Goal: Obtain resource: Obtain resource

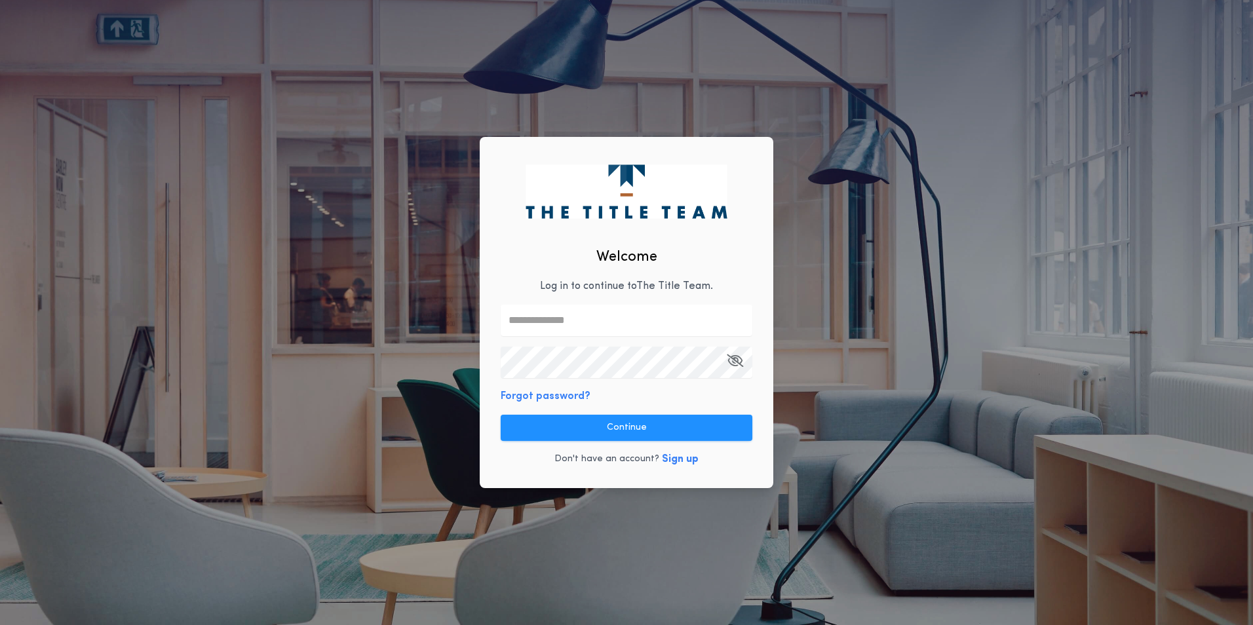
click at [646, 318] on input "text" at bounding box center [627, 320] width 252 height 31
type input "**********"
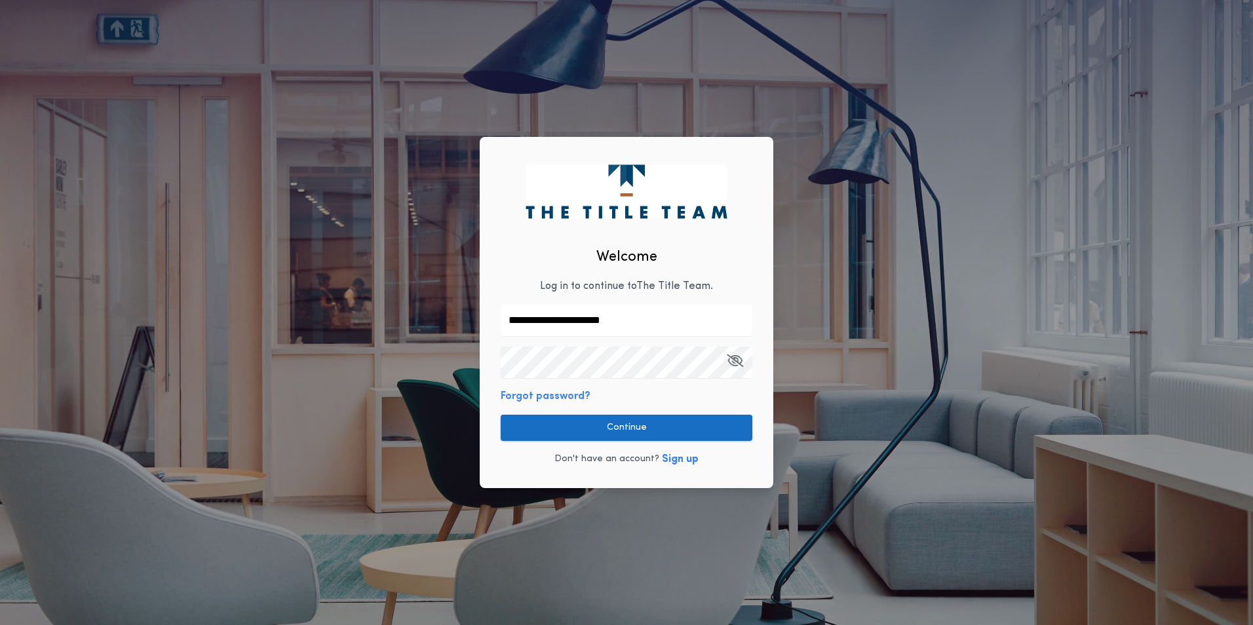
click at [689, 433] on button "Continue" at bounding box center [627, 428] width 252 height 26
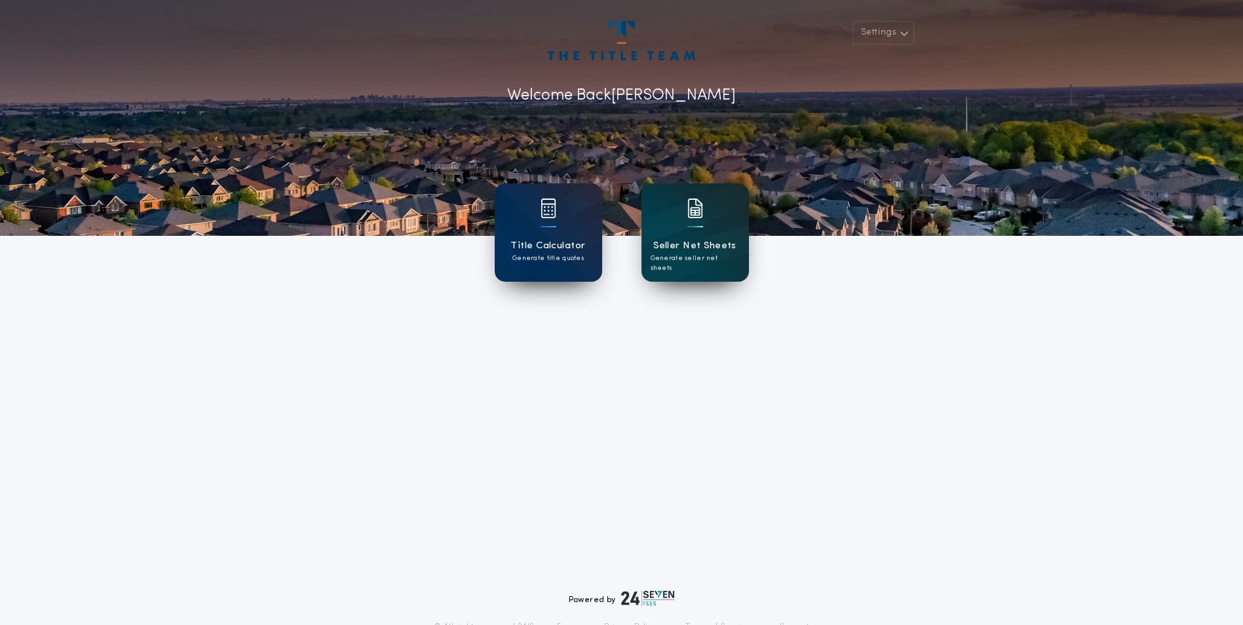
click at [680, 248] on h1 "Seller Net Sheets" at bounding box center [694, 246] width 83 height 15
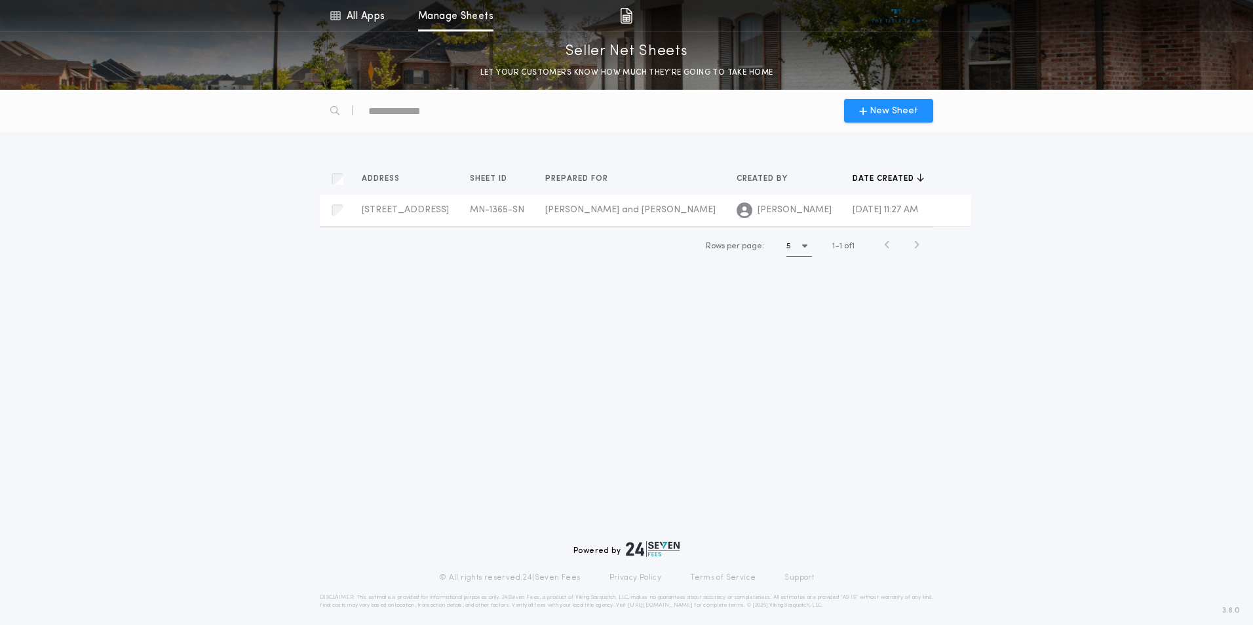
click at [800, 252] on div "5" at bounding box center [799, 246] width 26 height 20
click at [800, 252] on h1 "5" at bounding box center [800, 249] width 6 height 16
click at [952, 213] on icon at bounding box center [956, 210] width 8 height 9
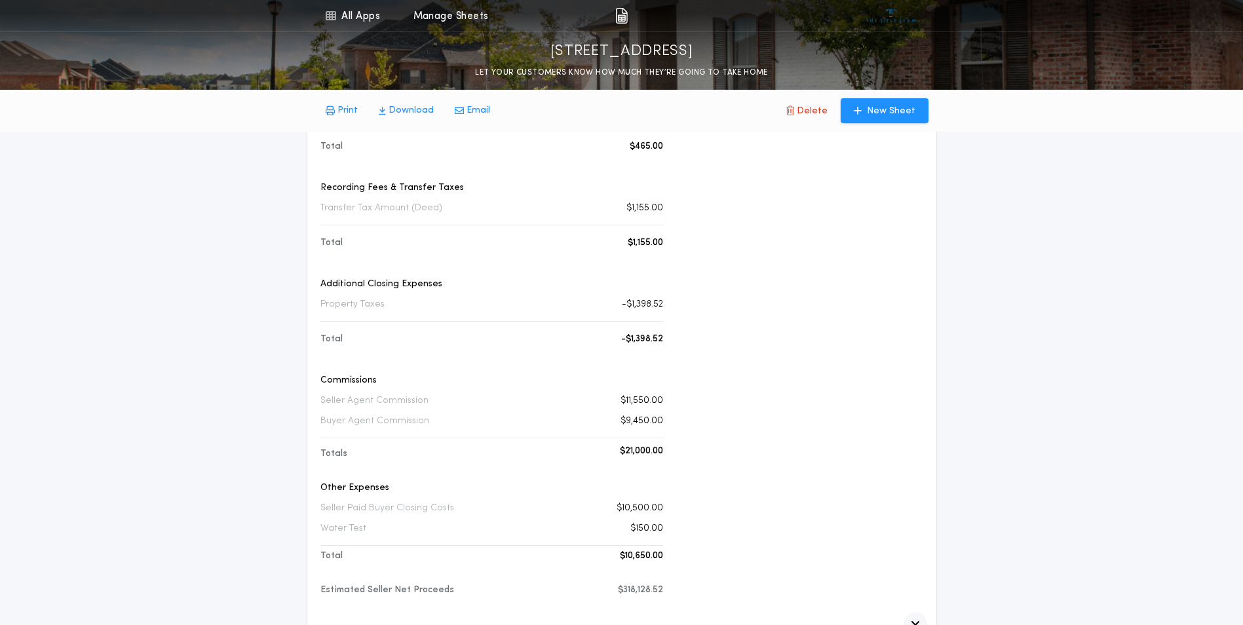
scroll to position [393, 0]
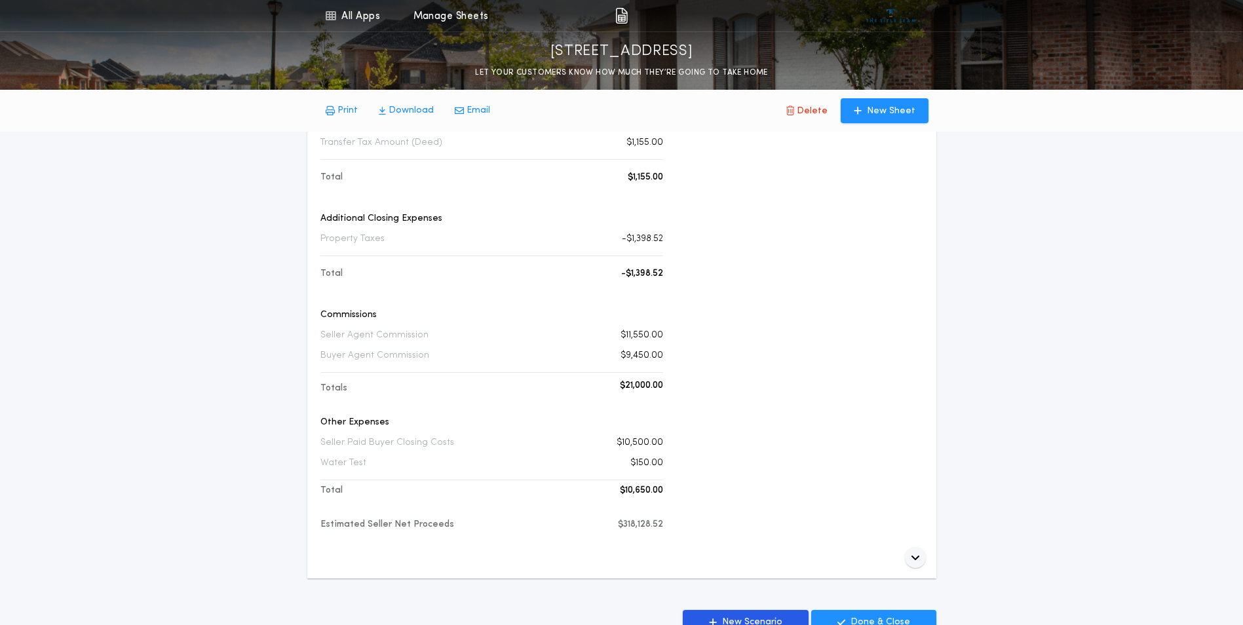
drag, startPoint x: 362, startPoint y: 242, endPoint x: 376, endPoint y: 246, distance: 13.7
click at [376, 246] on div "Additional Closing Expenses Property Taxes -$1,398.52" at bounding box center [491, 236] width 343 height 48
drag, startPoint x: 376, startPoint y: 246, endPoint x: 447, endPoint y: 263, distance: 73.3
click at [446, 263] on div "Financial Consideration Sales Price $350,000.00 Title Insurance Simultaneous Is…" at bounding box center [491, 106] width 343 height 541
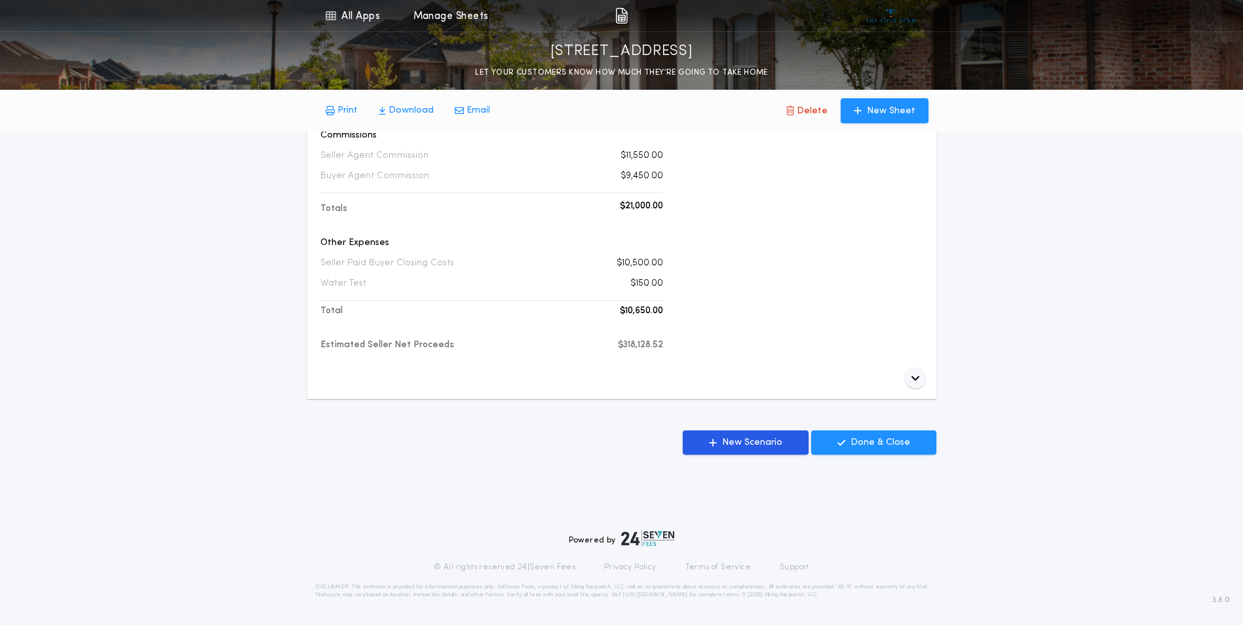
scroll to position [442, 0]
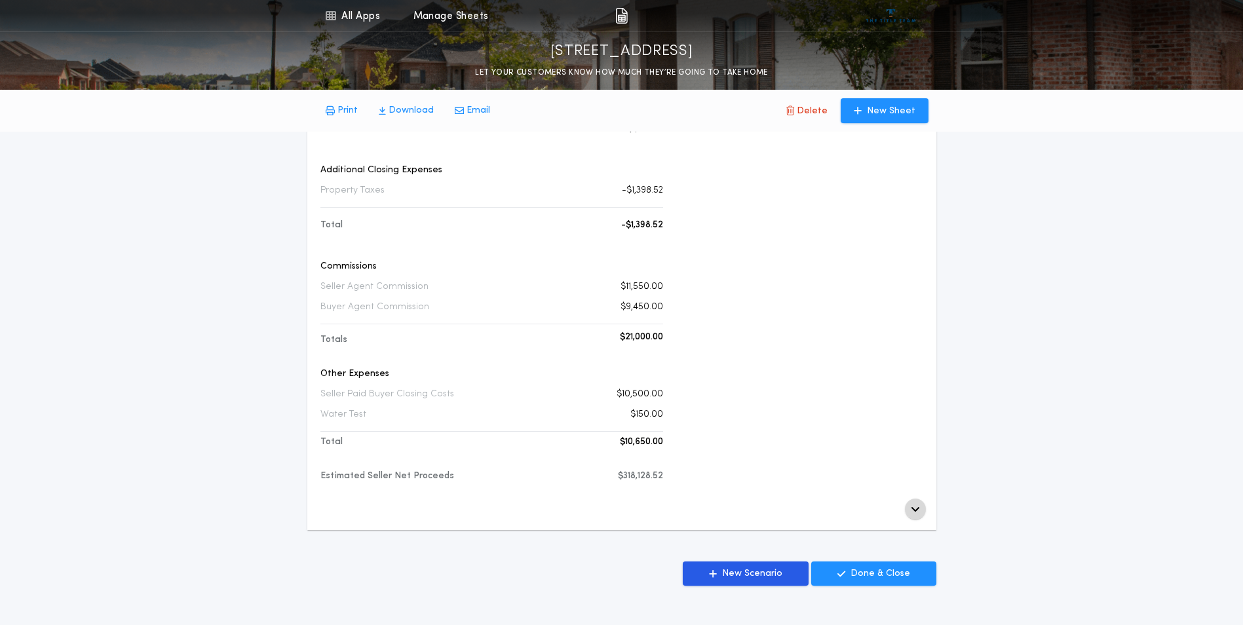
click at [910, 506] on button "button" at bounding box center [915, 509] width 21 height 21
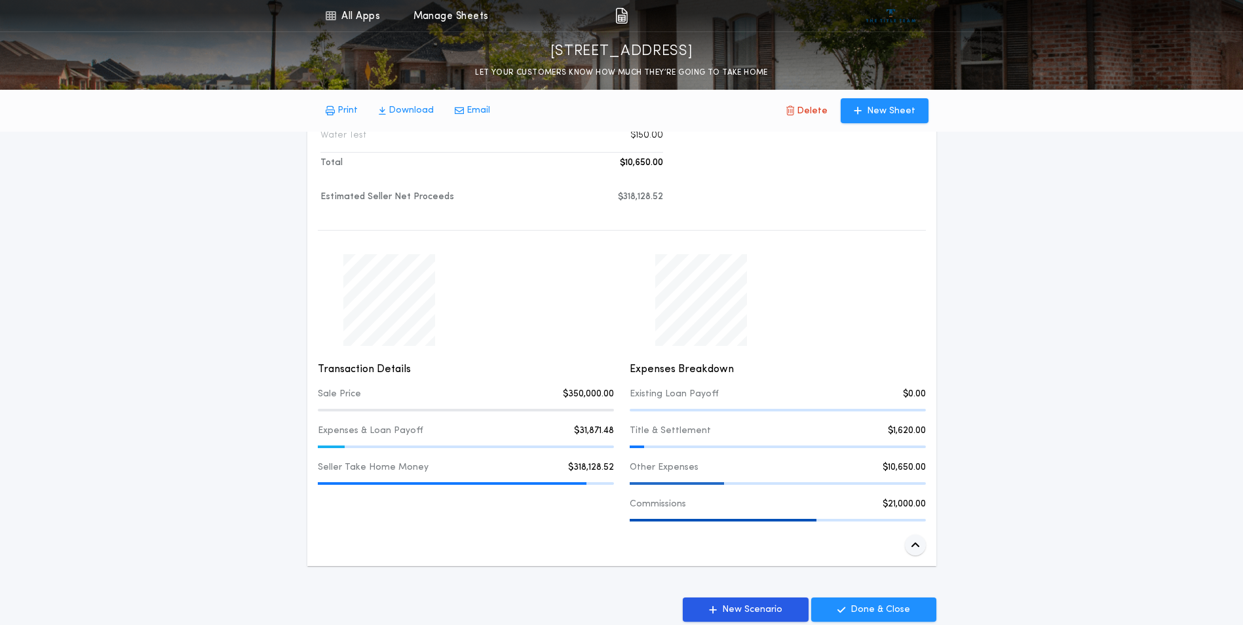
scroll to position [786, 0]
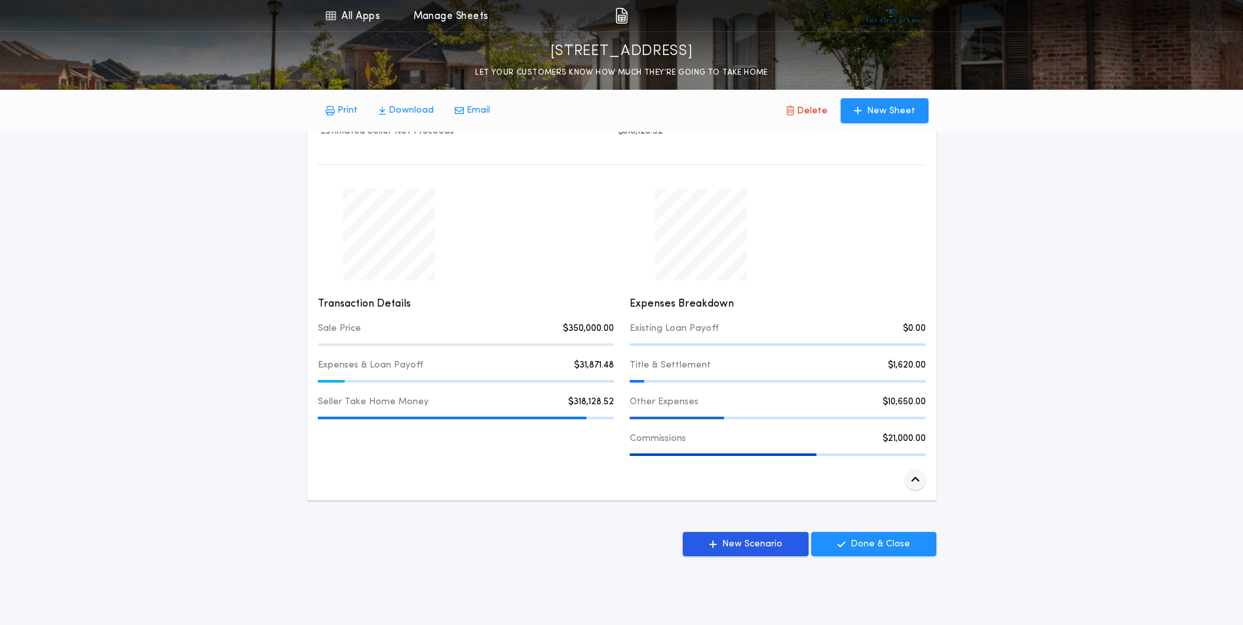
click at [909, 414] on div "Other Expenses $10,650.00" at bounding box center [778, 408] width 296 height 24
click at [911, 336] on div "Existing Loan Payoff $0.00" at bounding box center [778, 334] width 296 height 24
drag, startPoint x: 648, startPoint y: 448, endPoint x: 874, endPoint y: 476, distance: 227.3
click at [649, 448] on div "Commissions $21,000.00" at bounding box center [778, 445] width 296 height 24
click at [917, 480] on icon "button" at bounding box center [915, 479] width 9 height 10
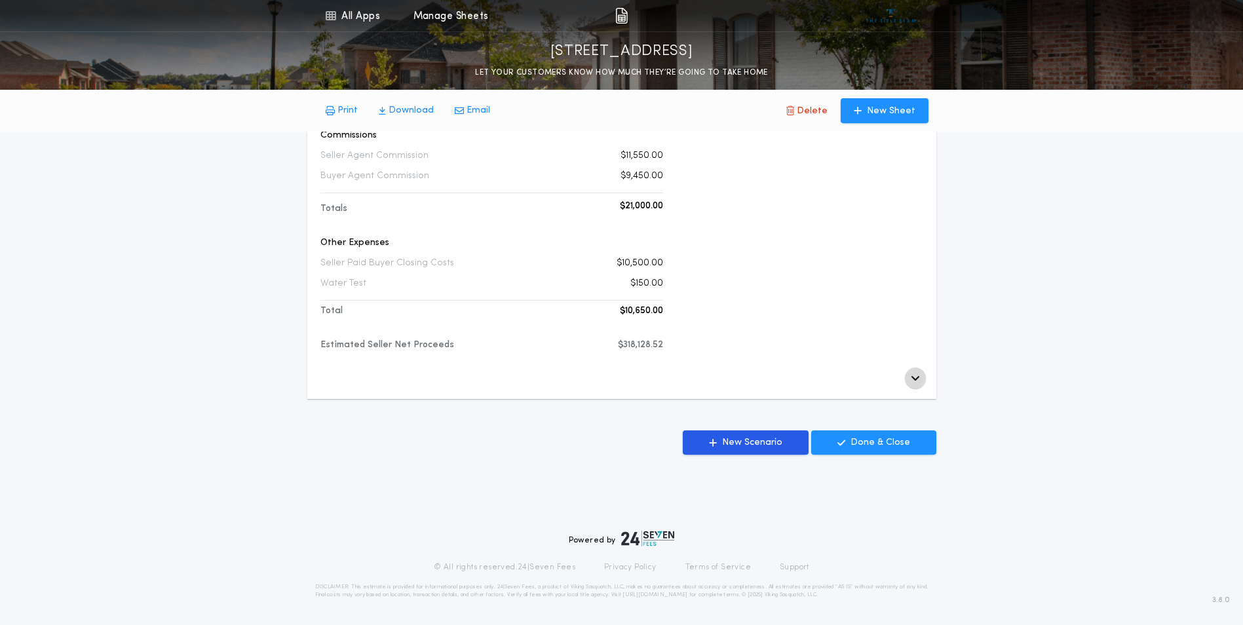
scroll to position [573, 0]
click at [913, 376] on icon "button" at bounding box center [915, 378] width 9 height 10
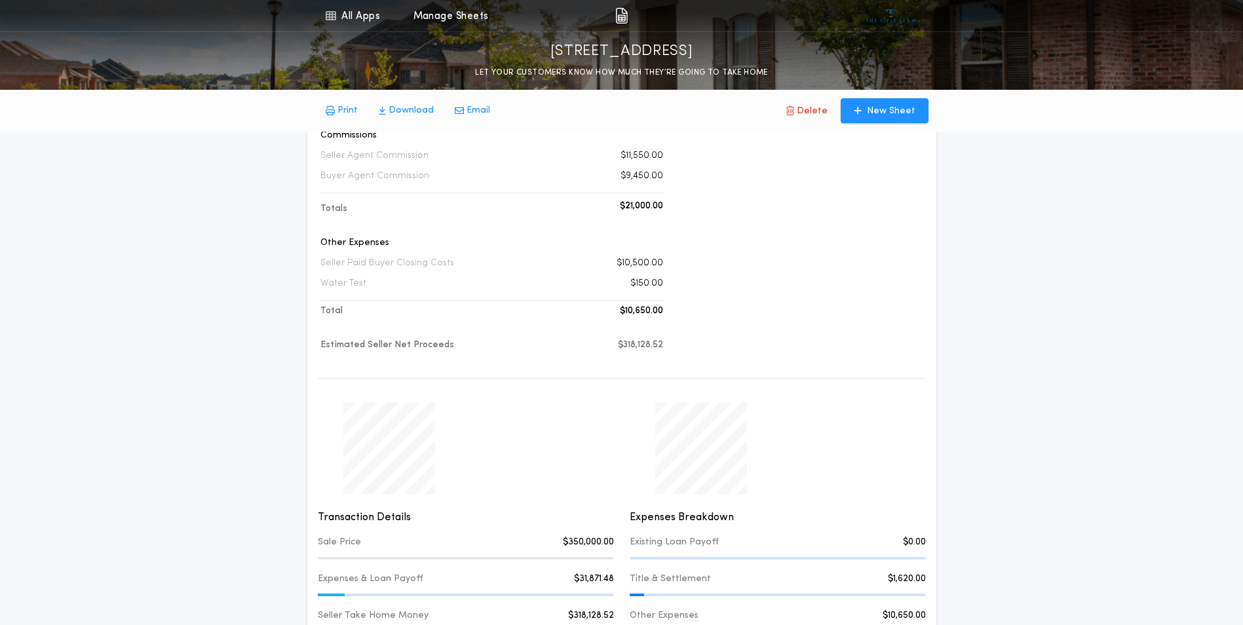
scroll to position [786, 0]
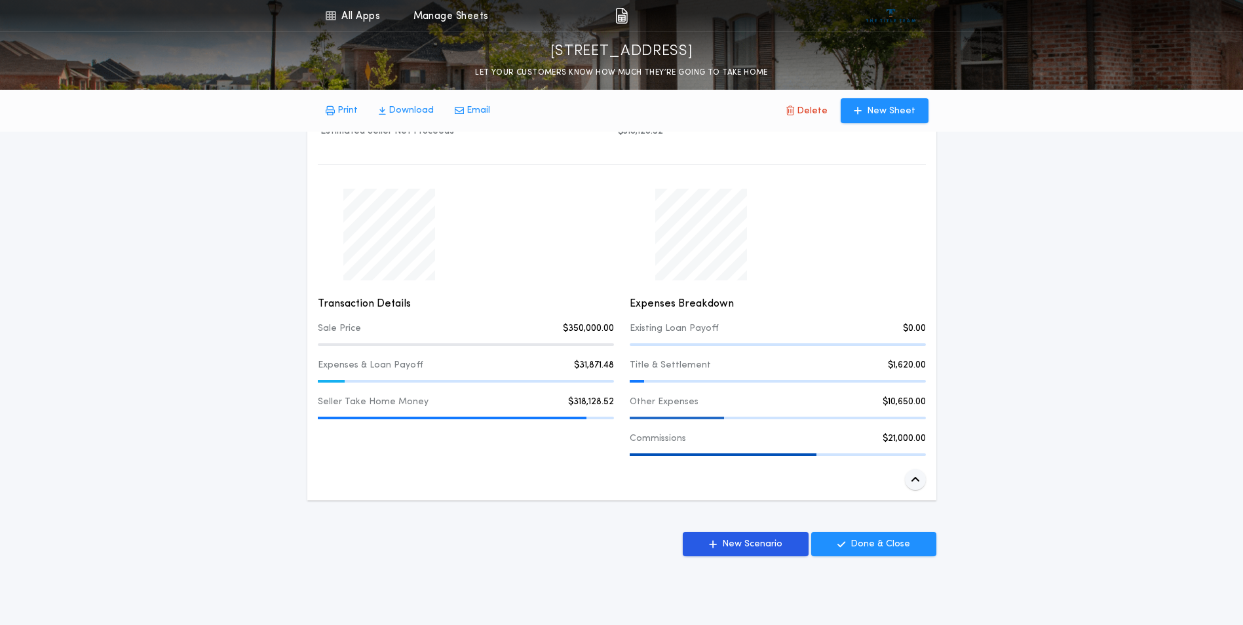
click at [404, 109] on p "Download" at bounding box center [411, 110] width 45 height 13
